Goal: Transaction & Acquisition: Purchase product/service

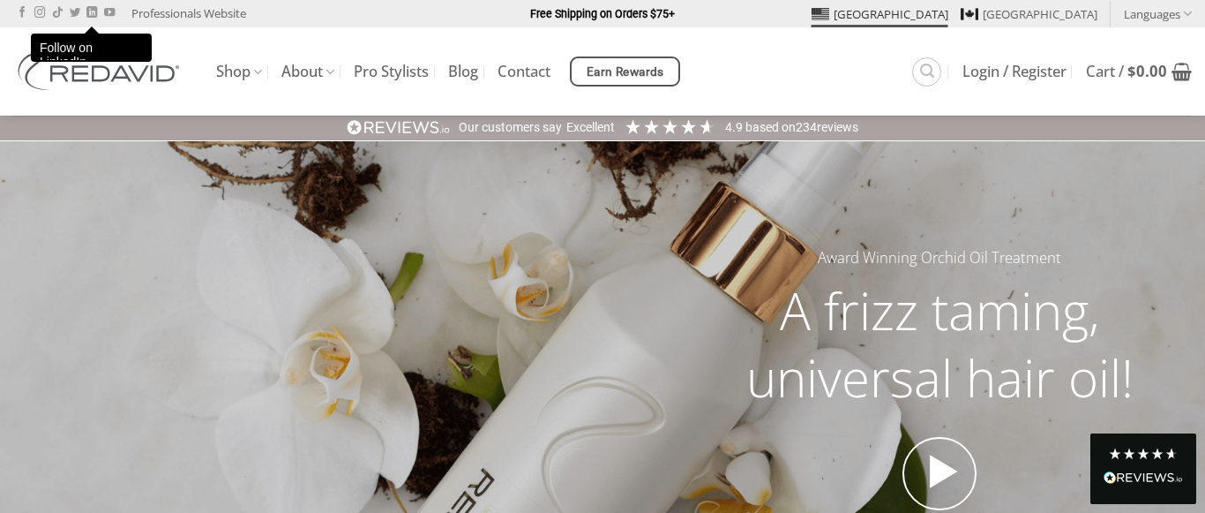
click at [948, 21] on link "[GEOGRAPHIC_DATA]" at bounding box center [880, 14] width 137 height 26
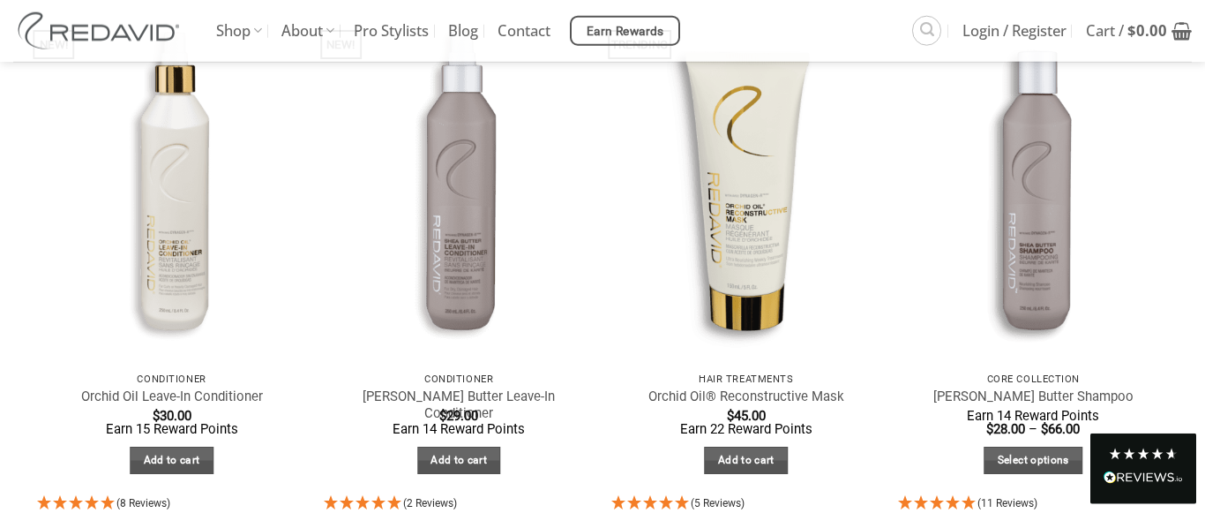
scroll to position [2744, 0]
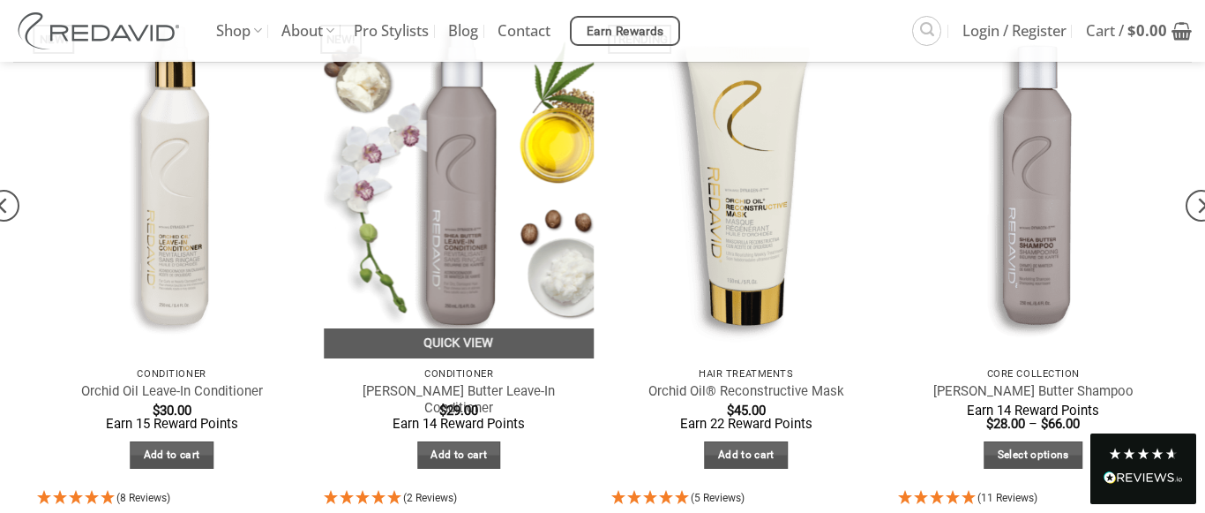
click at [475, 470] on div "Conditioner [PERSON_NAME] Butter Leave-In Conditioner $ 29.00 Earn 14 Reward Po…" at bounding box center [459, 422] width 270 height 129
click at [452, 467] on link "Add to cart" at bounding box center [459, 454] width 84 height 27
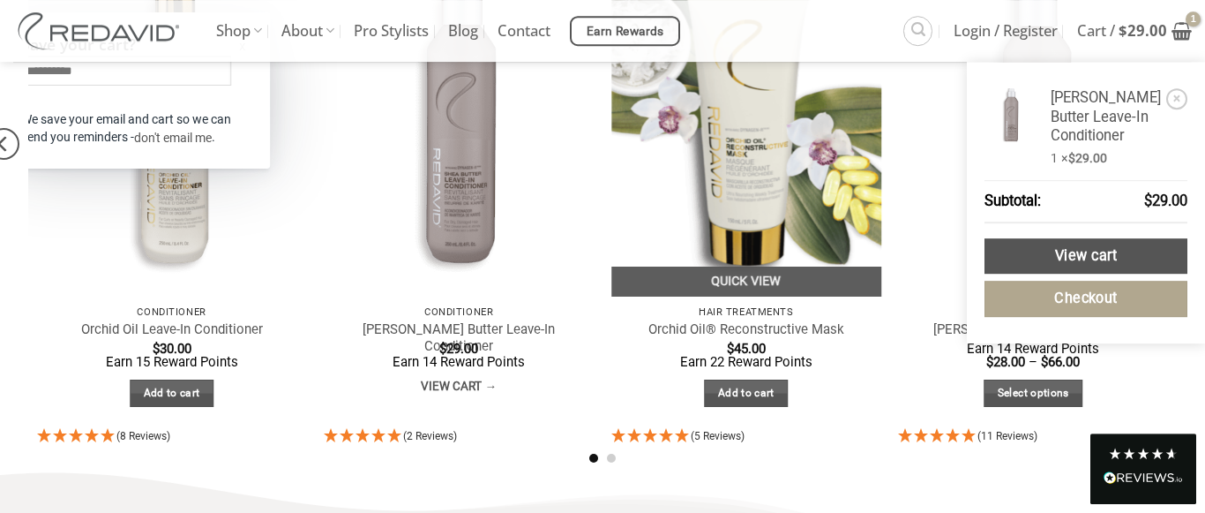
scroll to position [2807, 0]
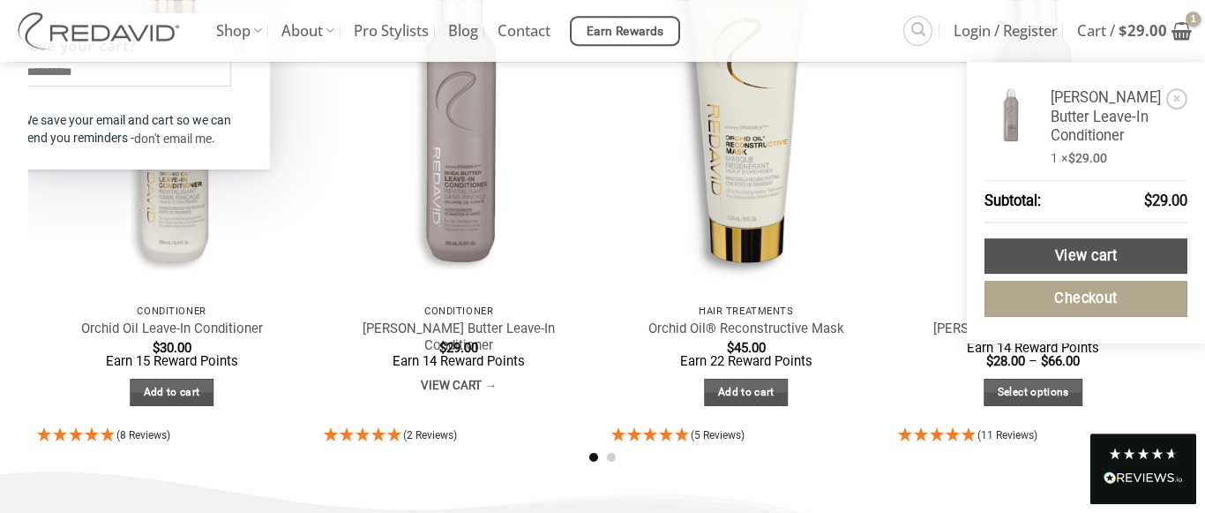
click at [1097, 175] on div "× [PERSON_NAME] Butter Leave-In Conditioner 1 × $ 29.00 Subtotal: $ 29.00 View …" at bounding box center [1086, 197] width 203 height 237
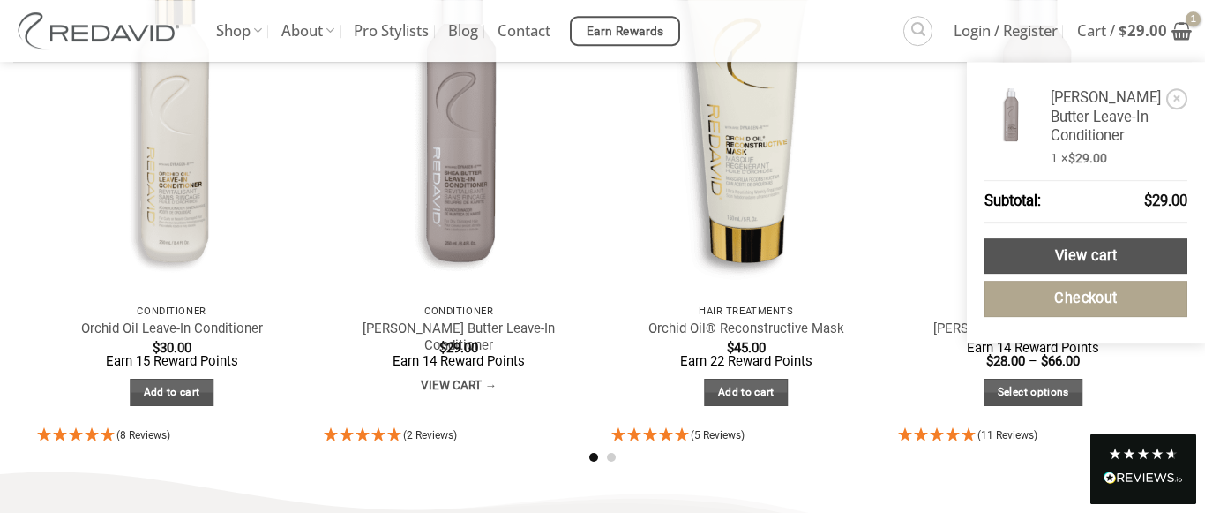
click at [1097, 149] on li "× [PERSON_NAME] Butter Leave-In Conditioner 1 × $ 29.00" at bounding box center [1086, 125] width 203 height 92
click at [1095, 124] on link "[PERSON_NAME] Butter Leave-In Conditioner" at bounding box center [1106, 116] width 110 height 57
